Goal: Information Seeking & Learning: Learn about a topic

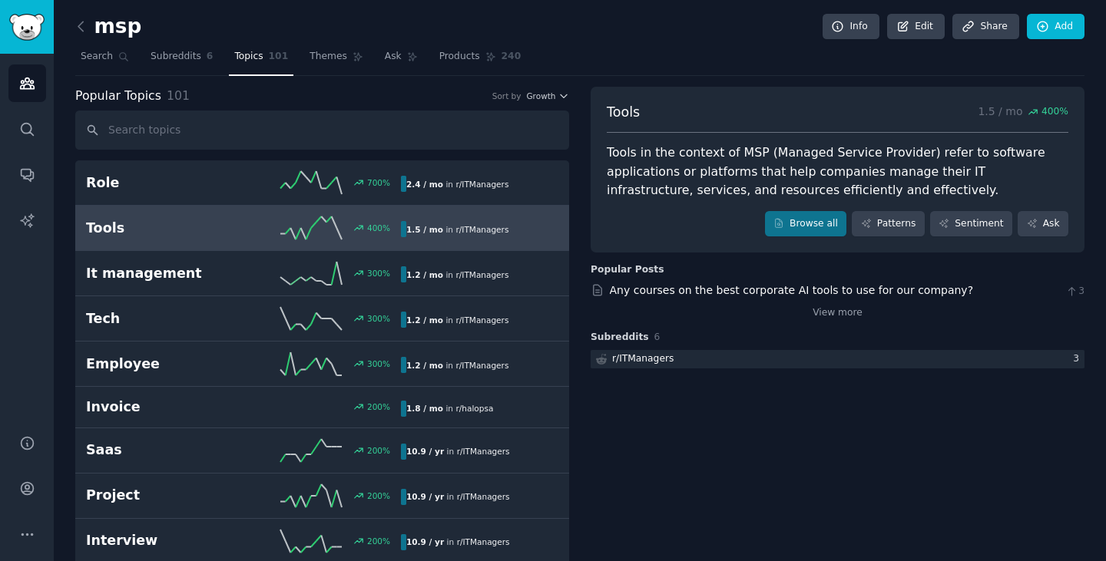
click at [166, 71] on link "Subreddits 6" at bounding box center [181, 60] width 73 height 31
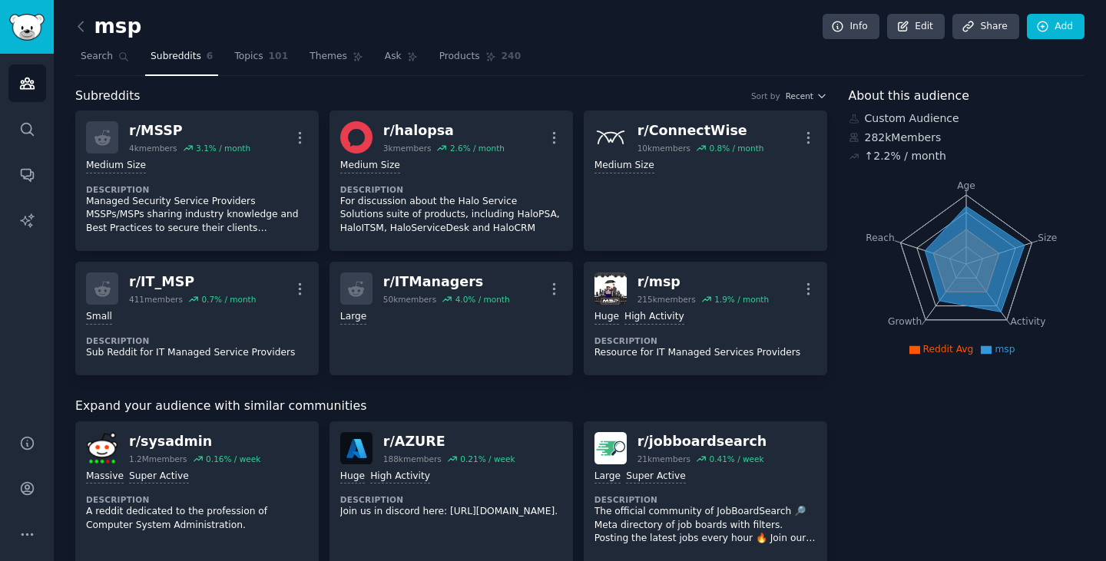
click at [111, 61] on link "Search" at bounding box center [104, 60] width 59 height 31
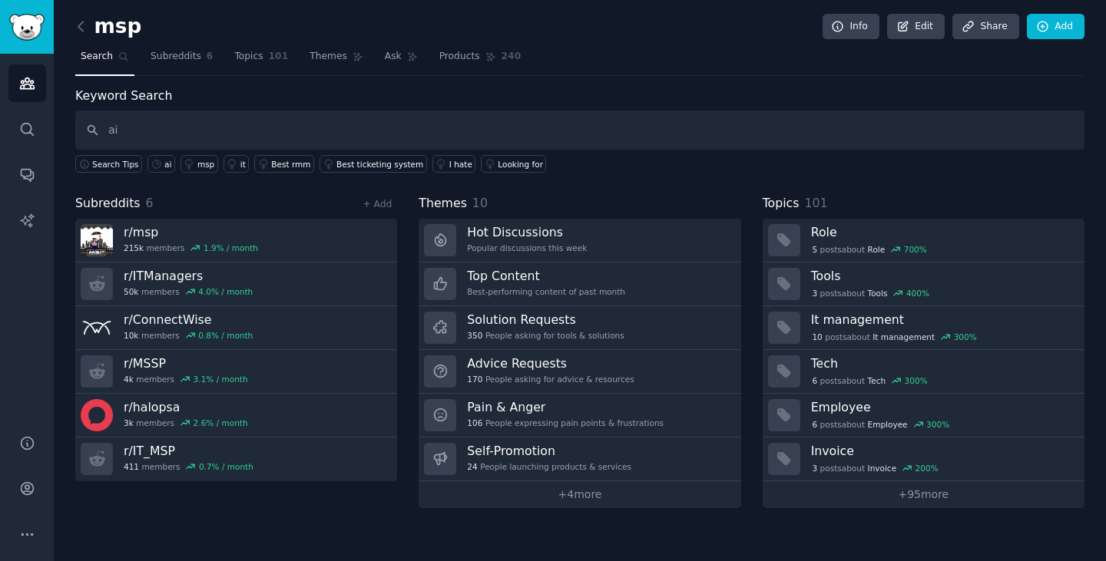
type input "ai"
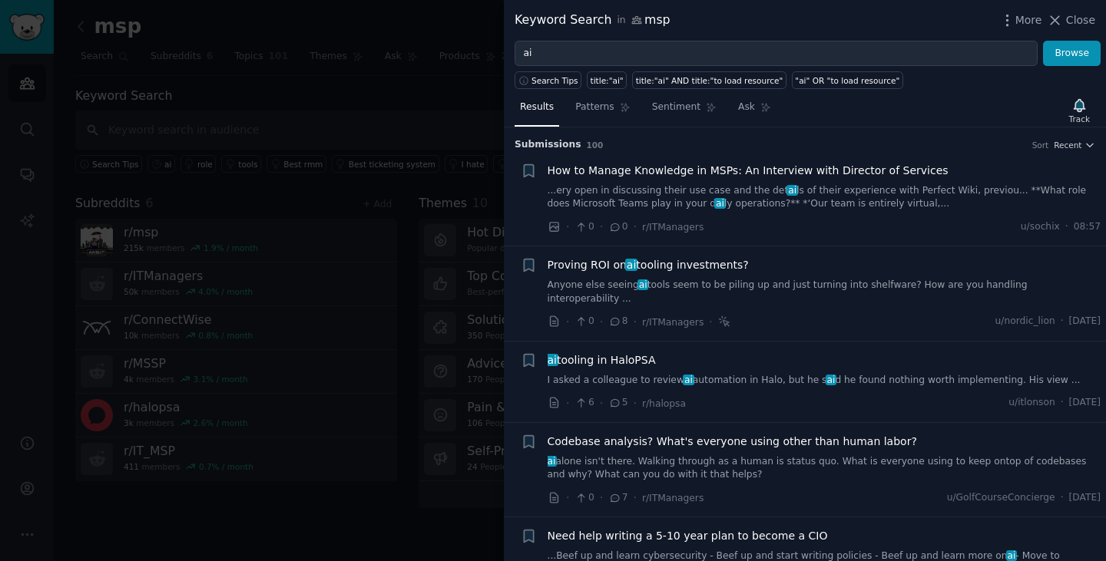
click at [781, 164] on span "How to Manage Knowledge in MSPs: An Interview with Director of Services" at bounding box center [747, 171] width 401 height 16
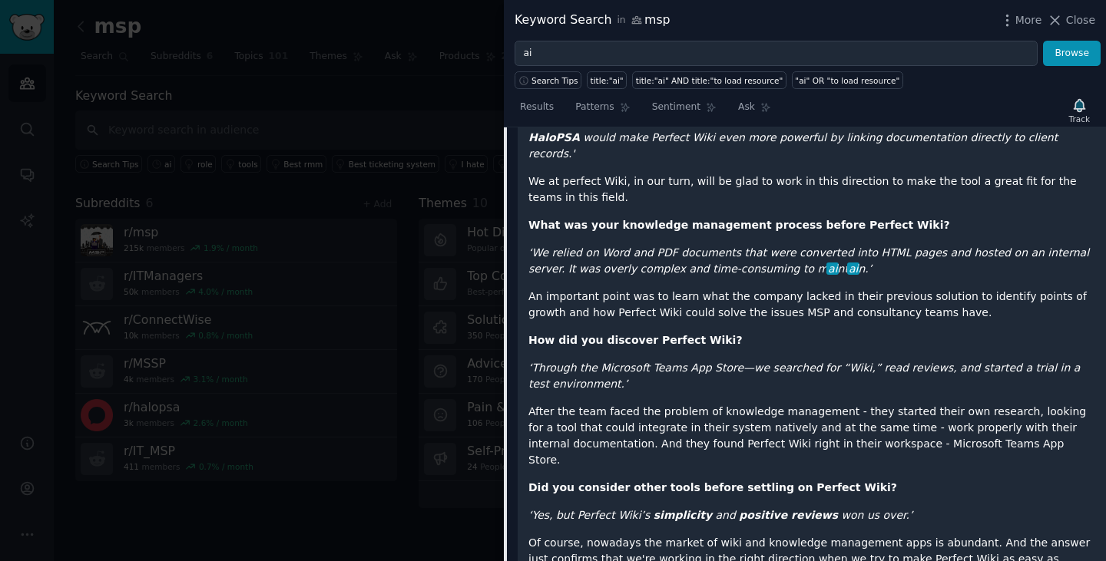
scroll to position [1066, 0]
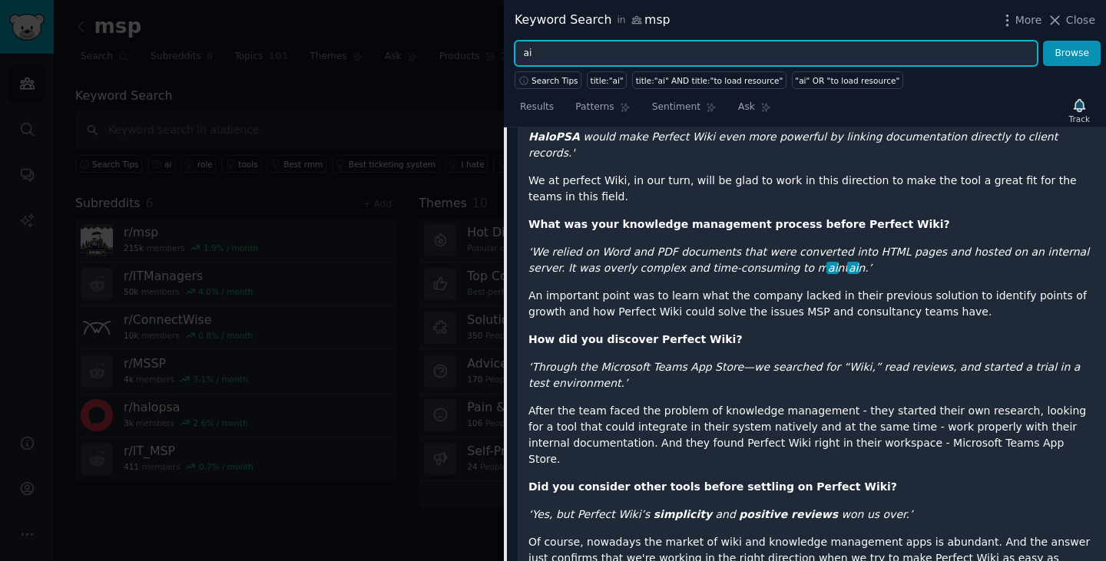
click at [733, 58] on input "ai" at bounding box center [775, 54] width 523 height 26
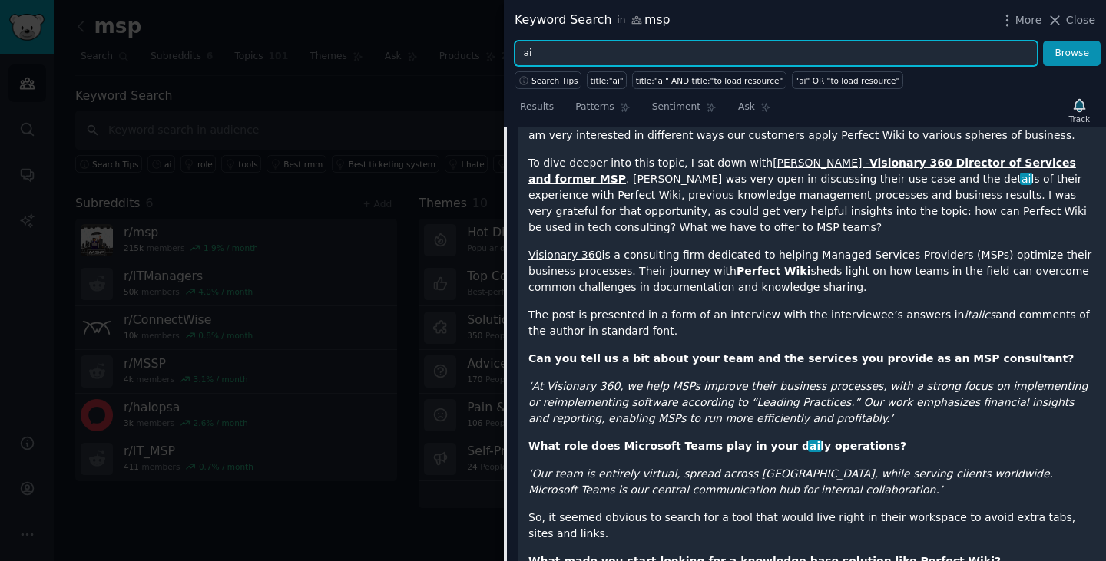
scroll to position [0, 0]
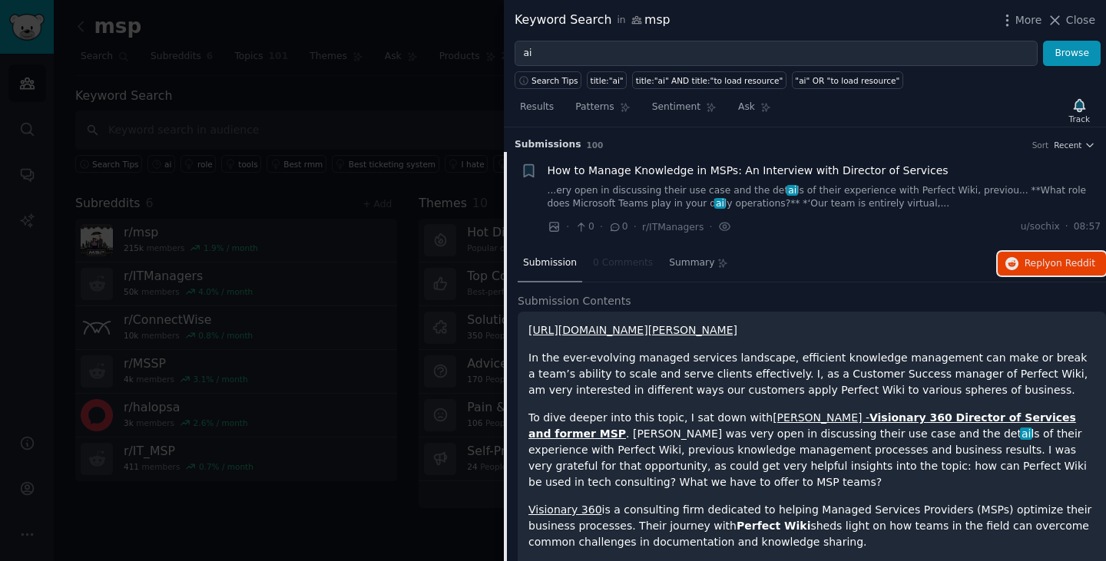
click at [1035, 252] on button "Reply on Reddit" at bounding box center [1051, 264] width 108 height 25
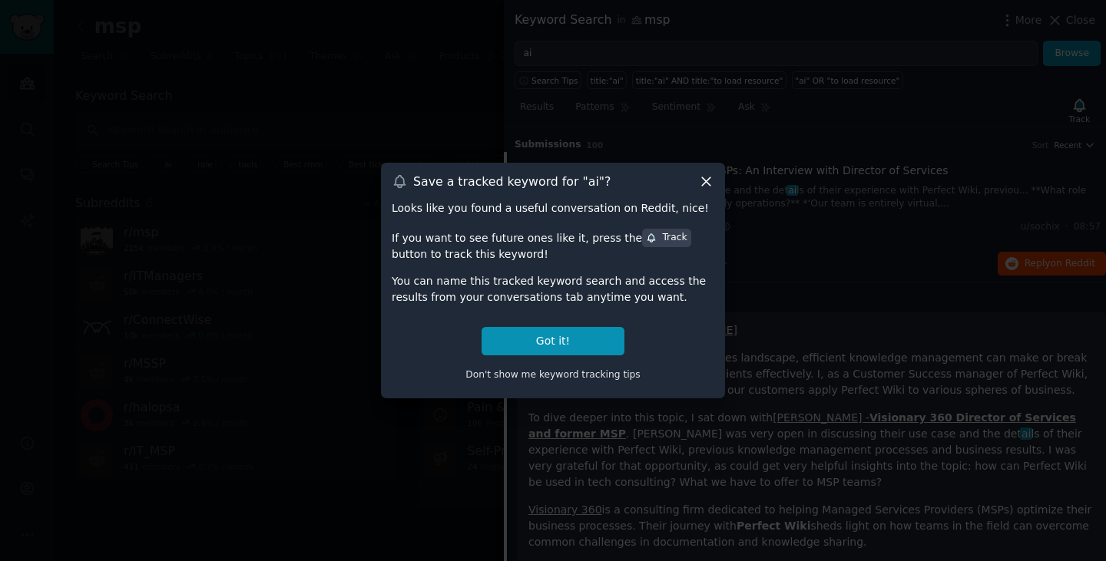
click at [706, 182] on icon at bounding box center [706, 181] width 8 height 8
click at [588, 338] on p "[URL][DOMAIN_NAME][PERSON_NAME]" at bounding box center [811, 330] width 567 height 16
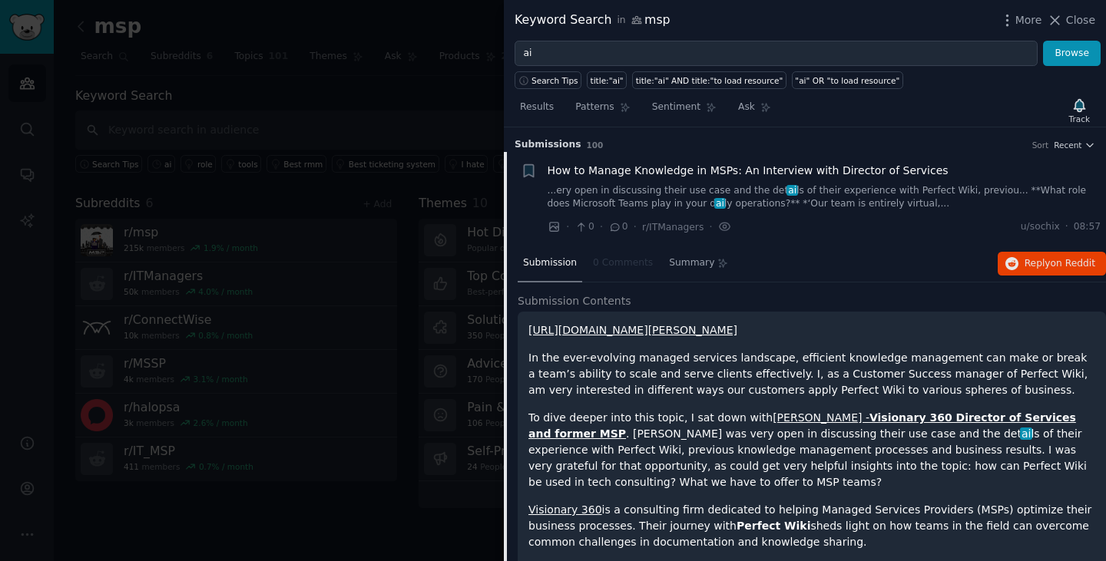
click at [1075, 114] on div "Track" at bounding box center [1079, 119] width 21 height 11
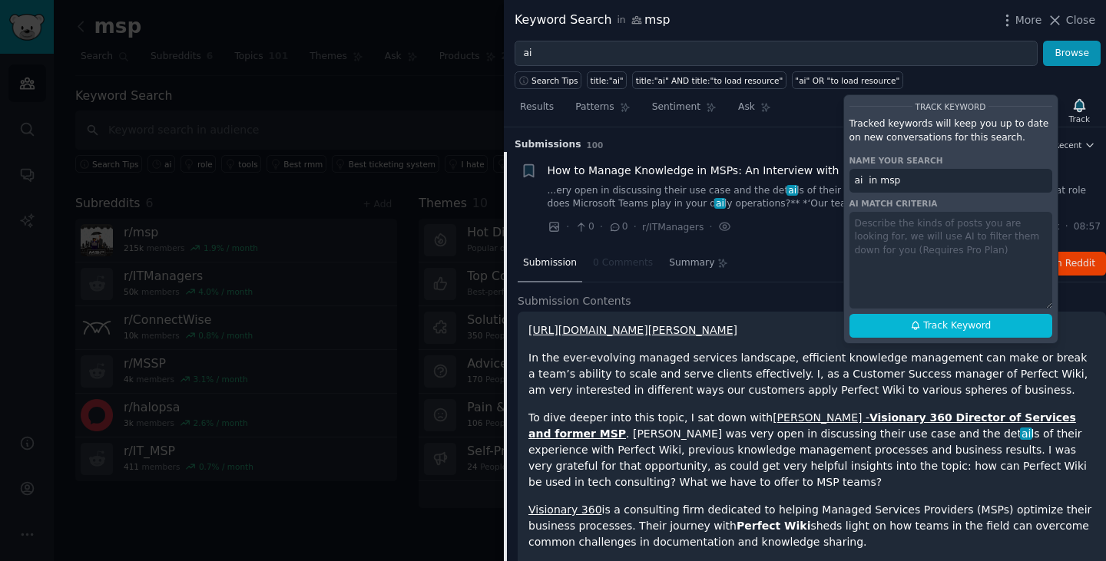
click at [927, 180] on input "ai in msp" at bounding box center [950, 181] width 203 height 25
click at [935, 332] on button "Track Keyword" at bounding box center [950, 326] width 203 height 25
type input "ai in msp"
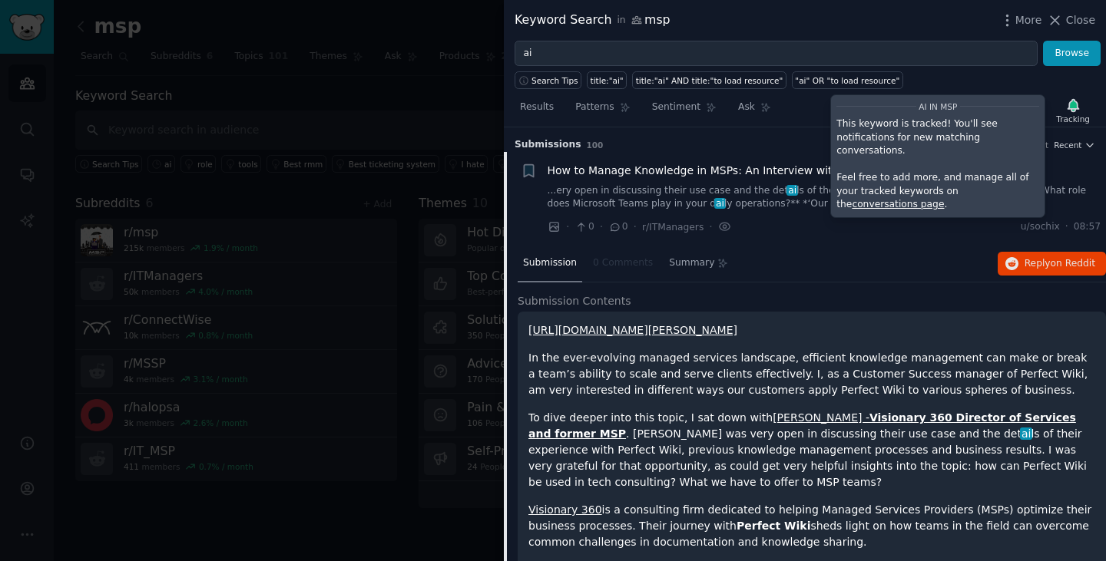
click at [1018, 92] on div "ai in msp" at bounding box center [937, 98] width 203 height 17
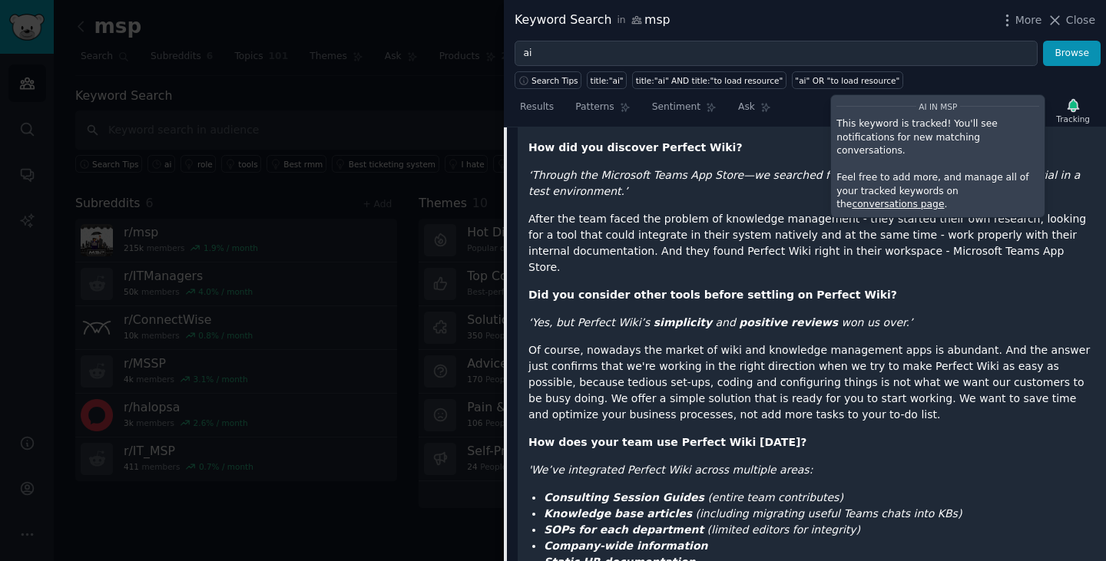
scroll to position [1265, 0]
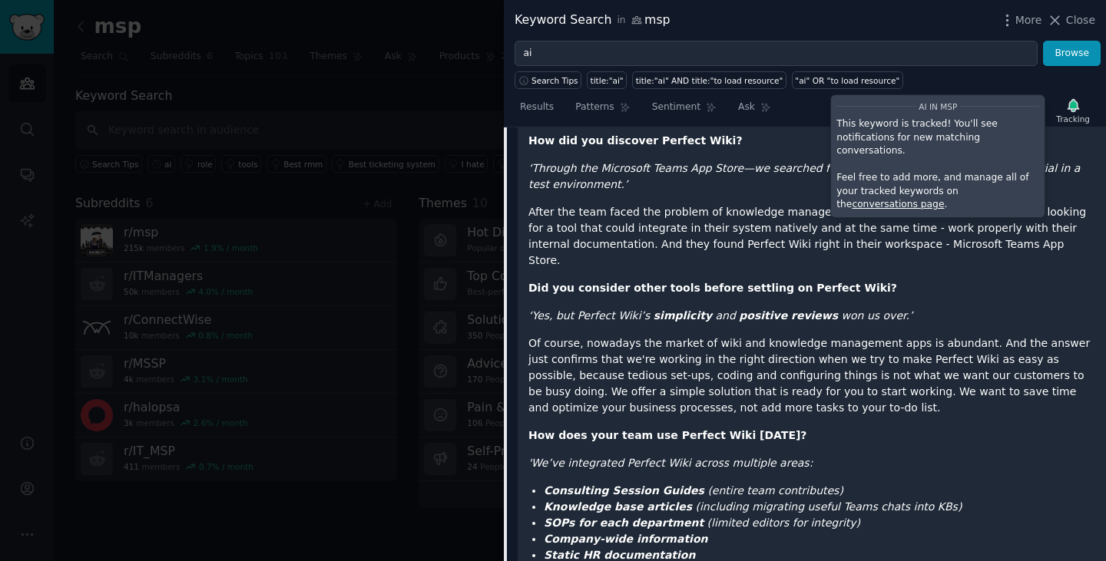
click at [1068, 15] on button "Close" at bounding box center [1070, 20] width 48 height 16
click at [1051, 19] on link "Add" at bounding box center [1056, 27] width 58 height 26
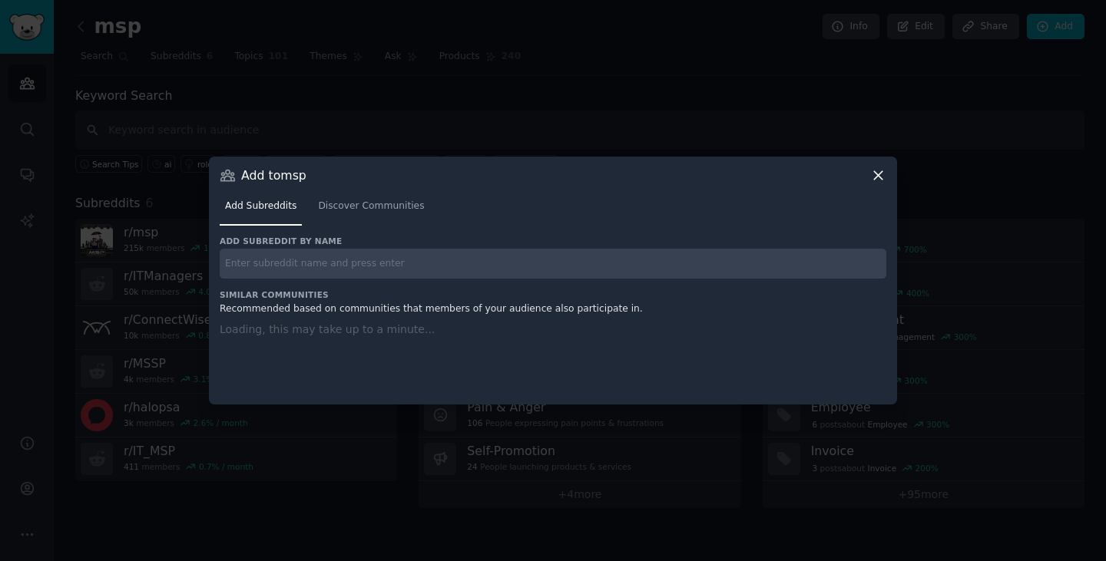
click at [560, 53] on div at bounding box center [553, 280] width 1106 height 561
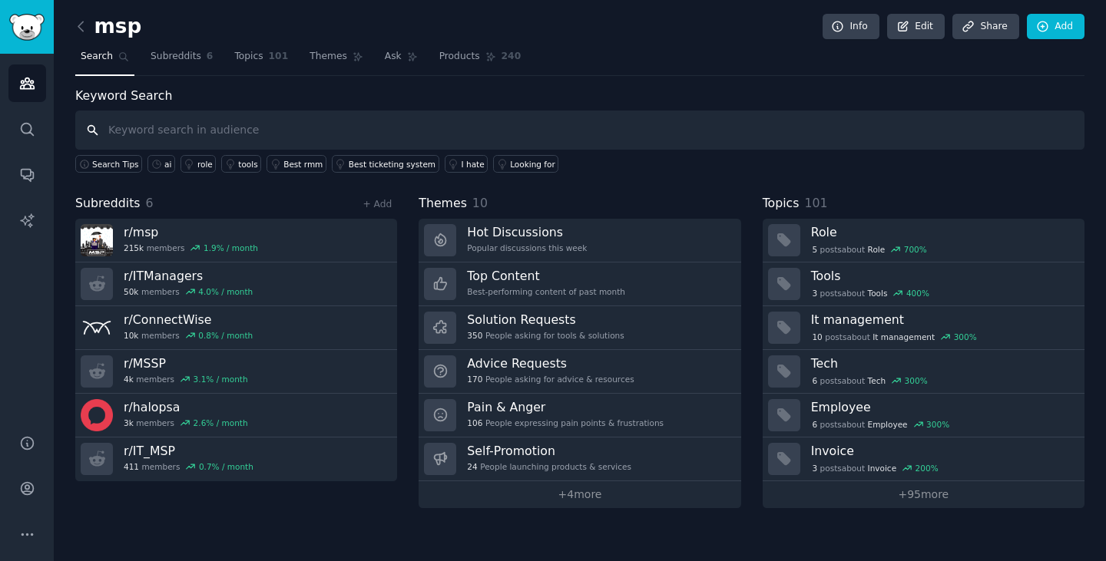
click at [763, 135] on input "text" at bounding box center [579, 130] width 1009 height 39
type input "ai"
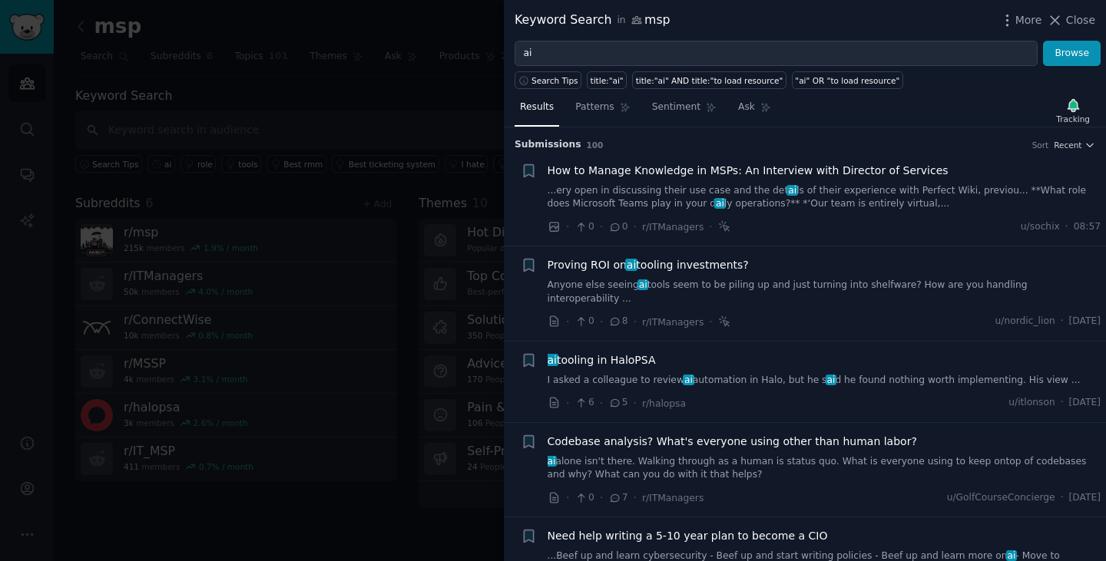
click at [716, 374] on link "I asked a colleague to review ai automation in Halo, but he s ai d he found not…" at bounding box center [824, 381] width 554 height 14
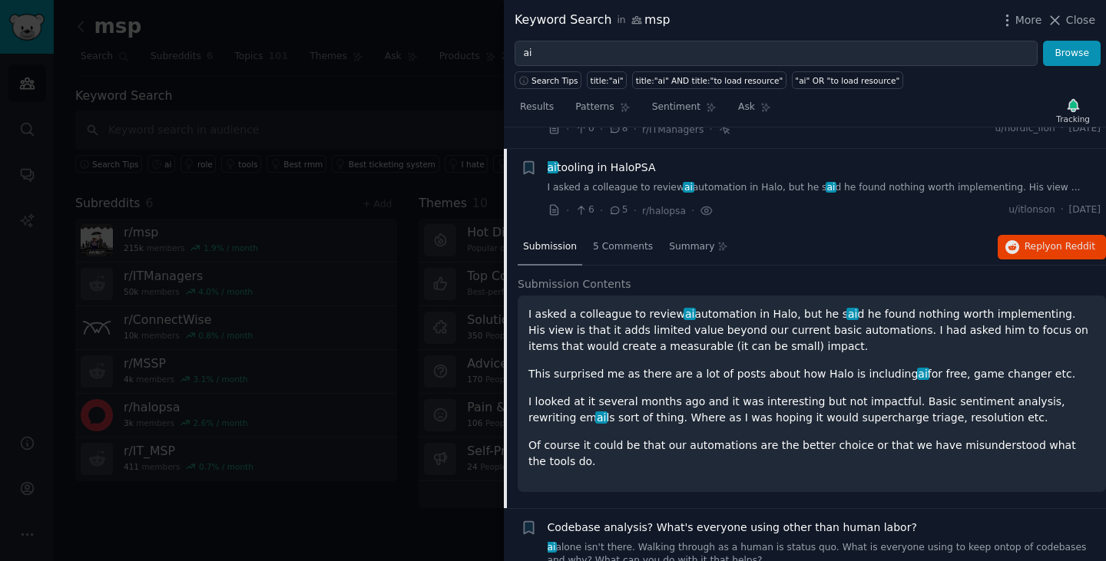
scroll to position [200, 0]
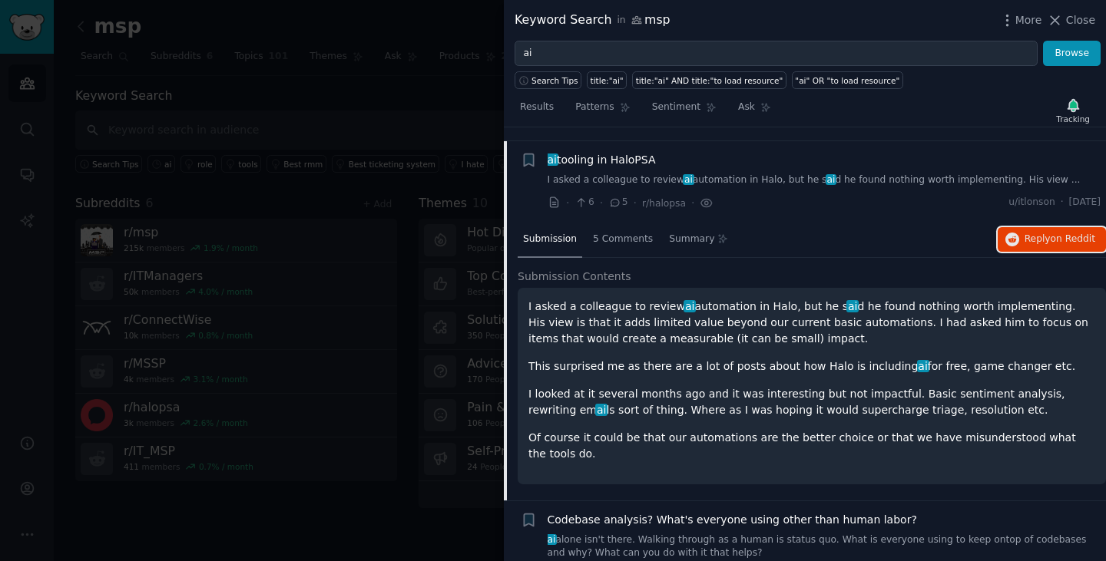
click at [1015, 236] on button "Reply on Reddit" at bounding box center [1051, 239] width 108 height 25
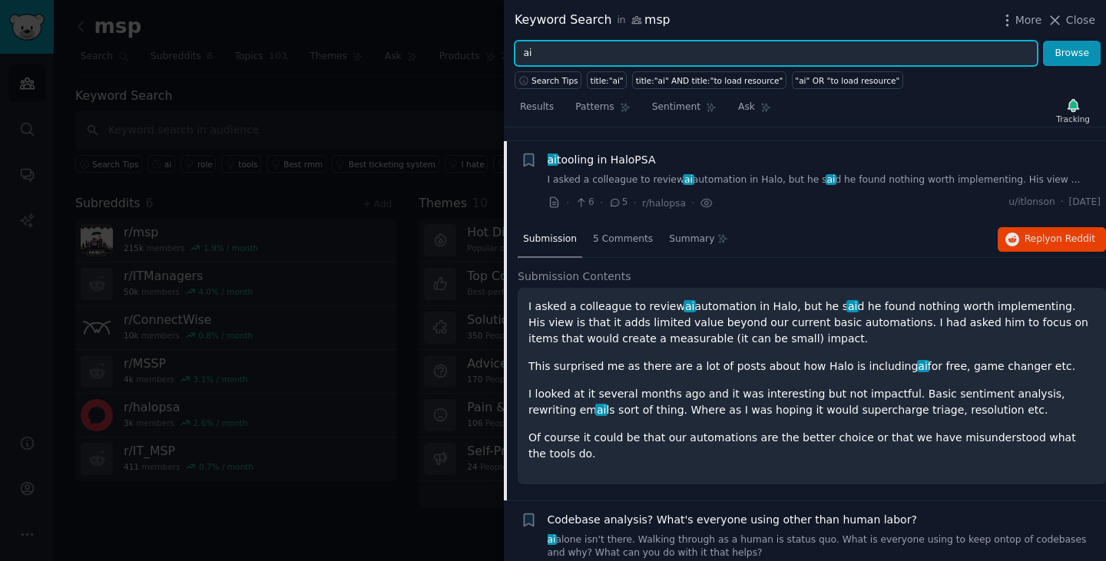
click at [693, 54] on input "ai" at bounding box center [775, 54] width 523 height 26
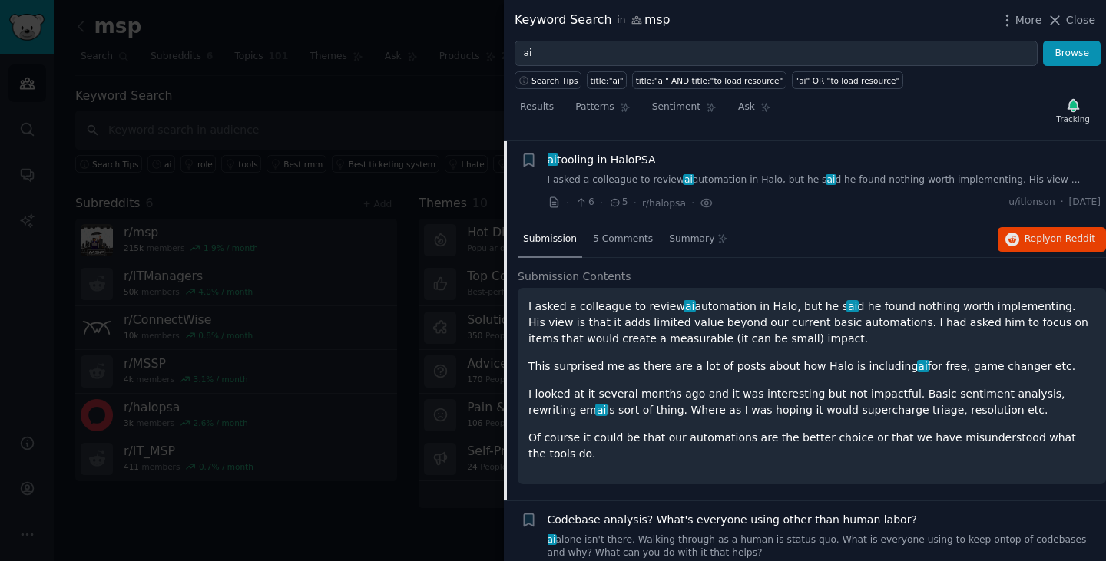
click at [1070, 22] on span "Close" at bounding box center [1080, 20] width 29 height 16
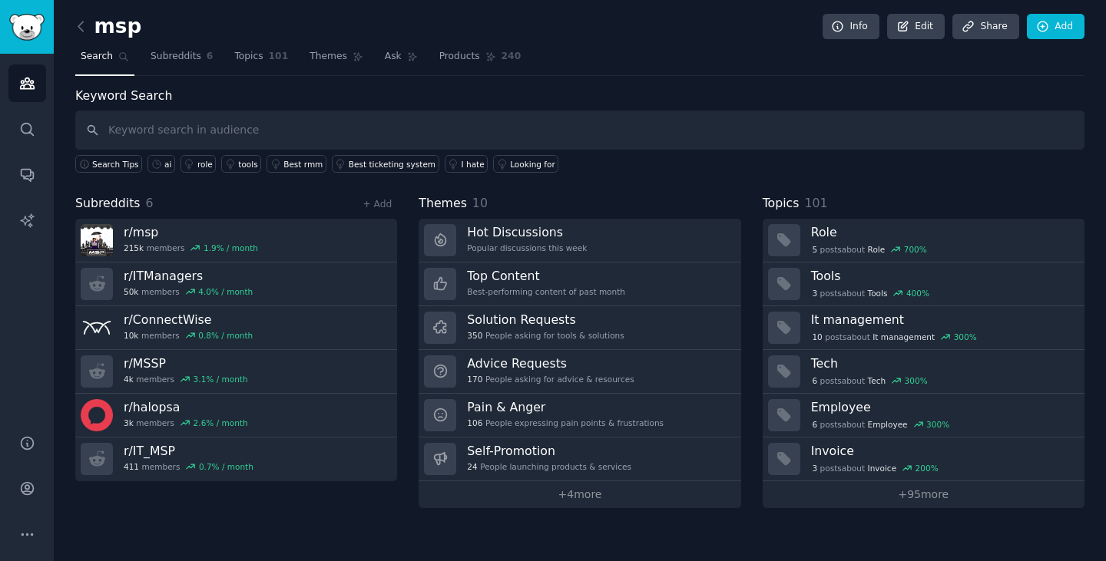
click at [1095, 8] on div "msp Info Edit Share Add Search Subreddits 6 Topics 101 Themes Ask Products 240 …" at bounding box center [580, 280] width 1052 height 561
